Goal: Transaction & Acquisition: Download file/media

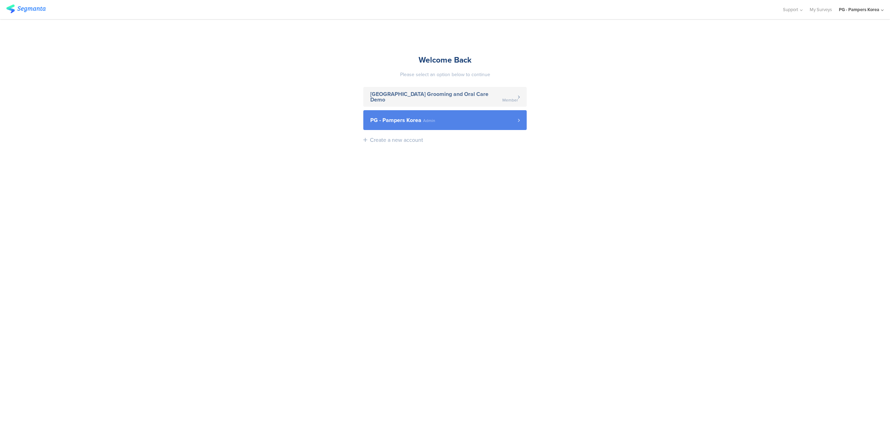
click at [521, 123] on link "PG - Pampers Korea Admin" at bounding box center [444, 120] width 163 height 20
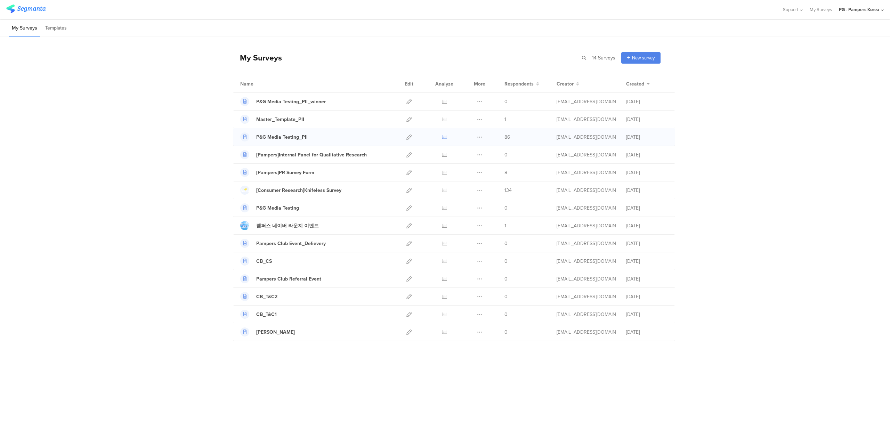
click at [445, 138] on icon at bounding box center [444, 136] width 5 height 5
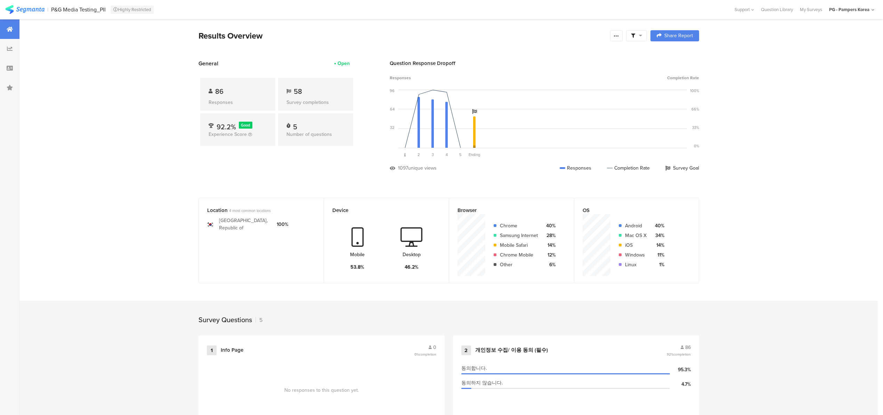
click at [642, 38] on div at bounding box center [636, 36] width 11 height 6
click at [619, 36] on icon at bounding box center [616, 36] width 6 height 6
click at [574, 106] on div "Export Results" at bounding box center [569, 106] width 111 height 7
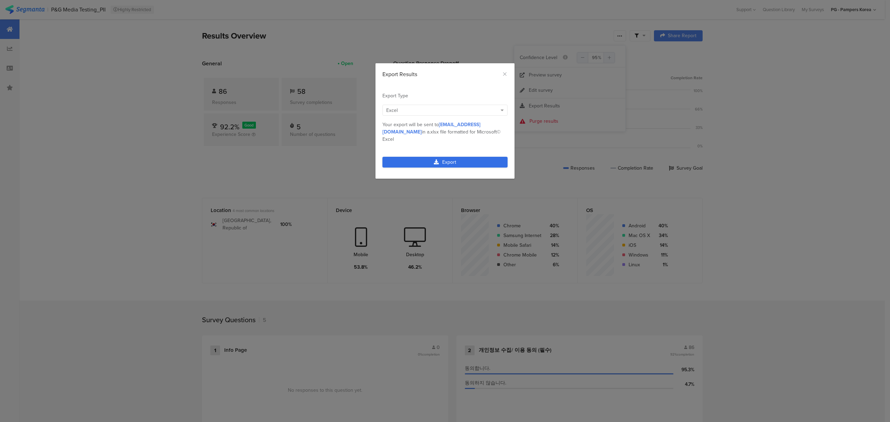
click at [481, 158] on link "Export" at bounding box center [444, 162] width 125 height 11
